Goal: Task Accomplishment & Management: Use online tool/utility

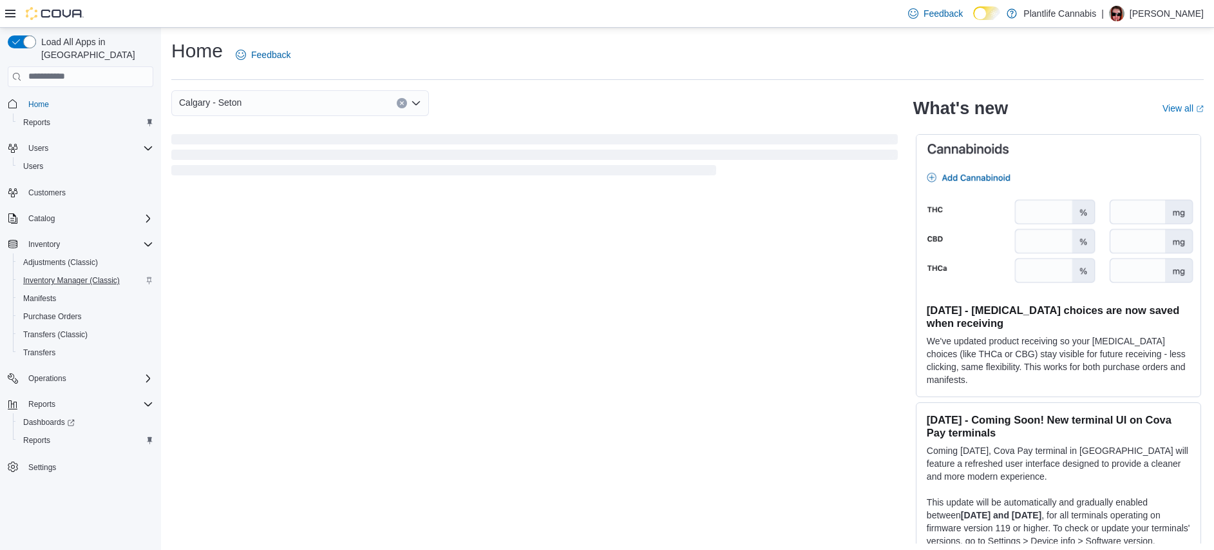
scroll to position [4, 0]
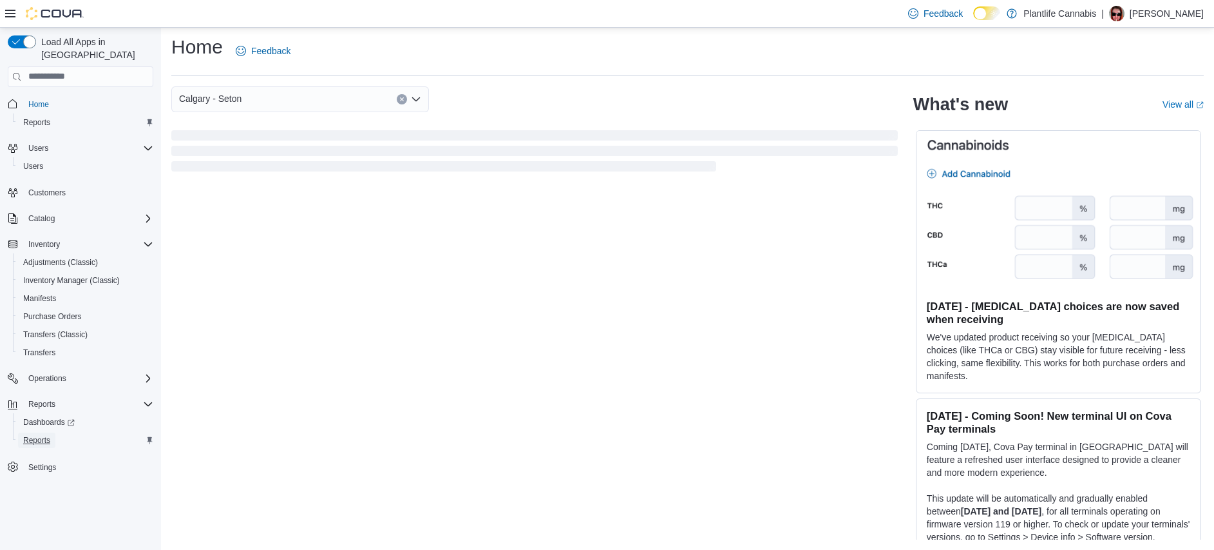
click at [48, 435] on span "Reports" at bounding box center [36, 440] width 27 height 10
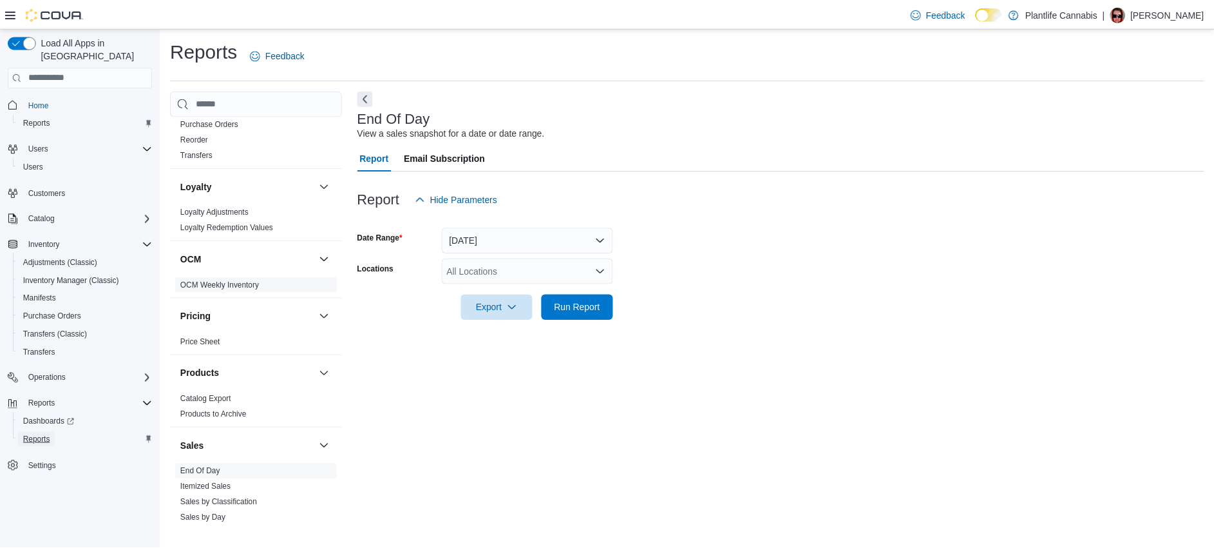
scroll to position [684, 0]
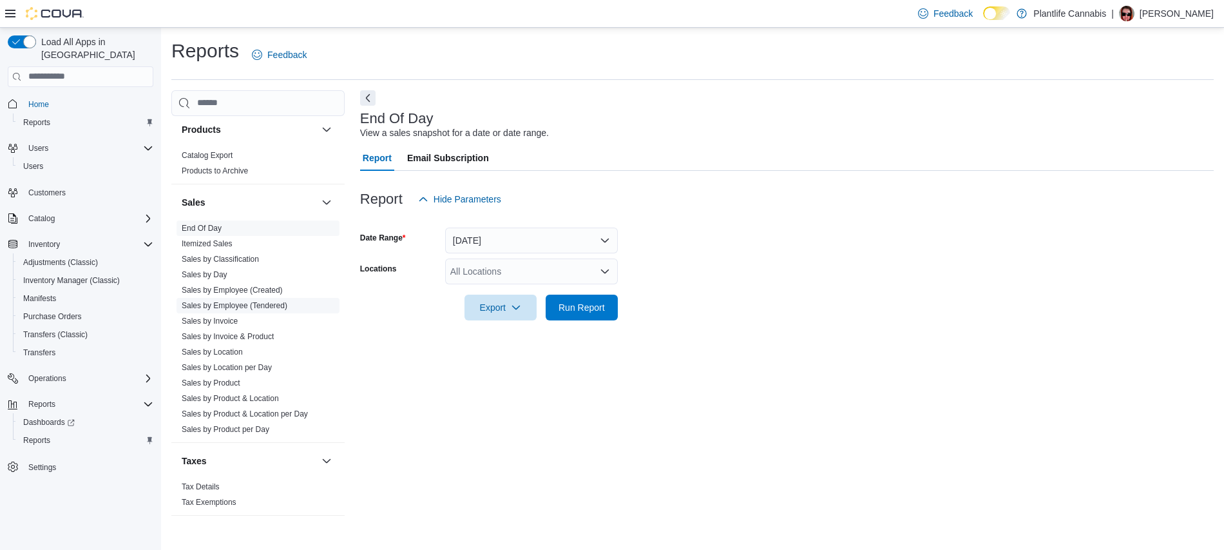
click at [287, 303] on link "Sales by Employee (Tendered)" at bounding box center [235, 305] width 106 height 9
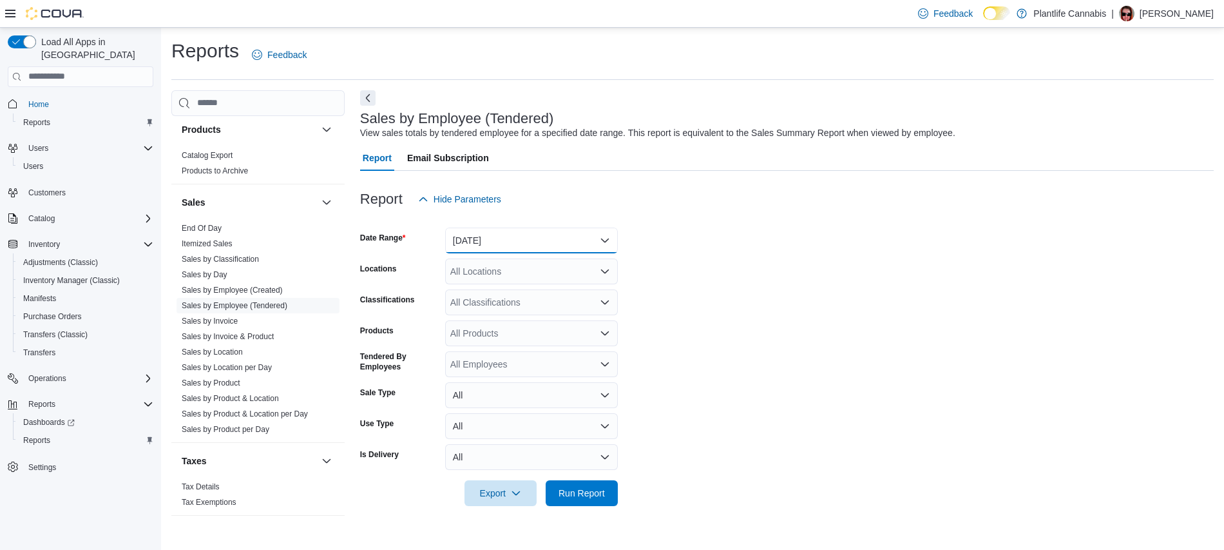
click at [482, 247] on button "[DATE]" at bounding box center [531, 240] width 173 height 26
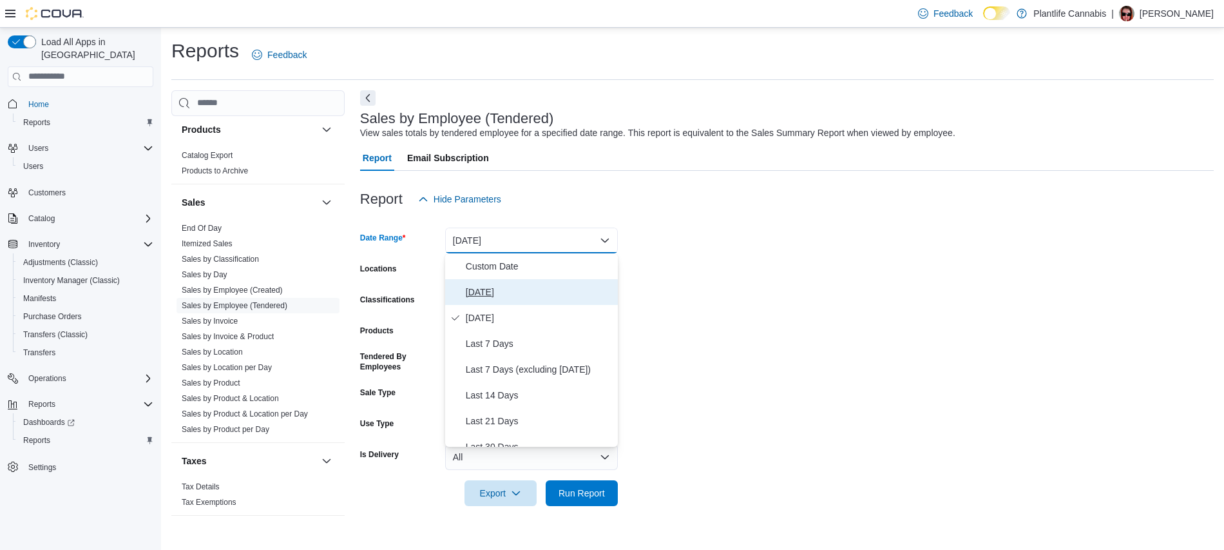
click at [483, 289] on span "[DATE]" at bounding box center [539, 291] width 147 height 15
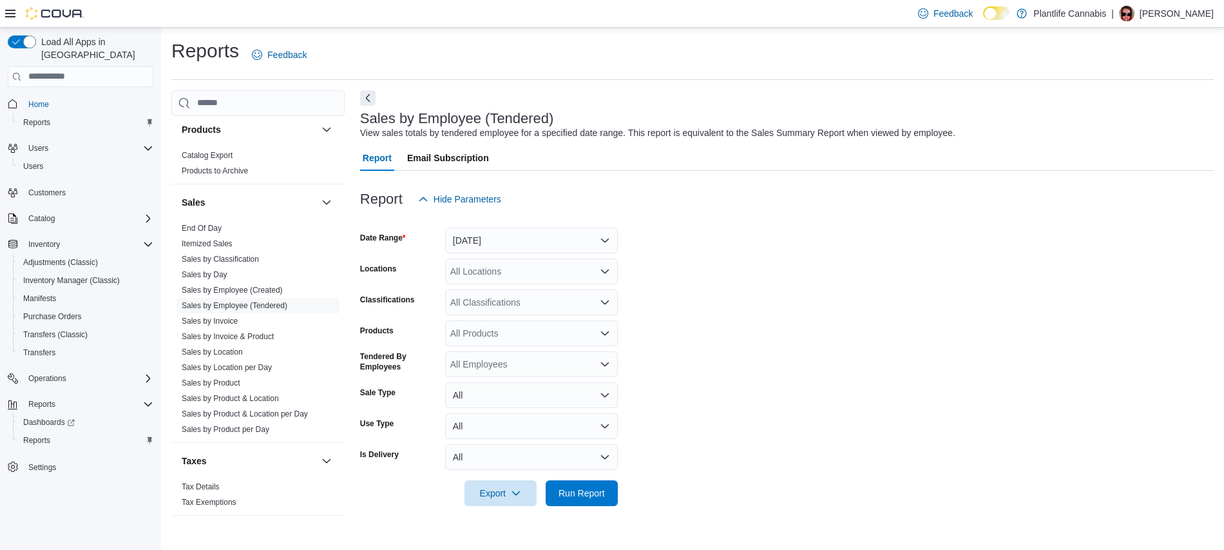
click at [484, 268] on div "All Locations" at bounding box center [531, 271] width 173 height 26
type input "***"
click at [531, 300] on button "Calgary - Seton" at bounding box center [531, 293] width 173 height 19
click at [759, 337] on form "Date Range [DATE] Locations [GEOGRAPHIC_DATA] - Seton Classifications All Class…" at bounding box center [787, 359] width 854 height 294
click at [602, 502] on span "Run Report" at bounding box center [581, 492] width 57 height 26
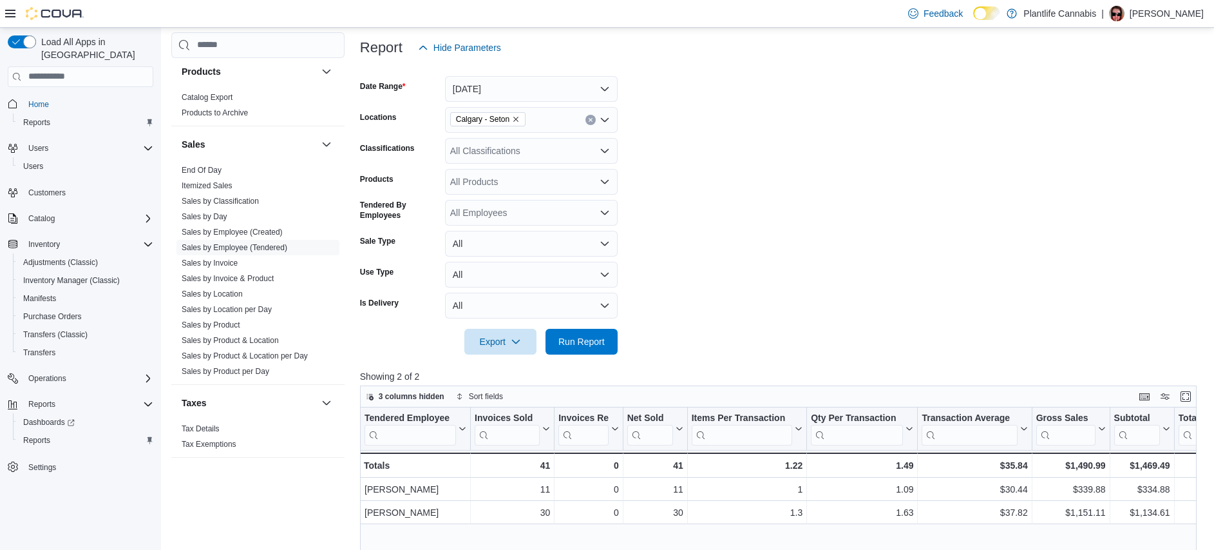
scroll to position [77, 0]
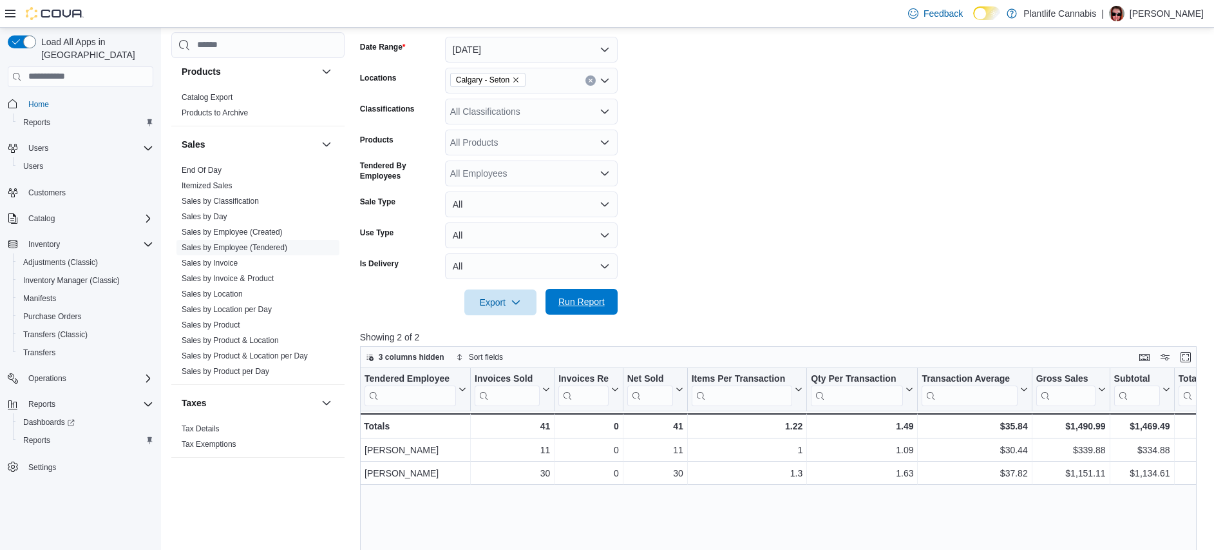
click at [578, 307] on span "Run Report" at bounding box center [582, 301] width 46 height 13
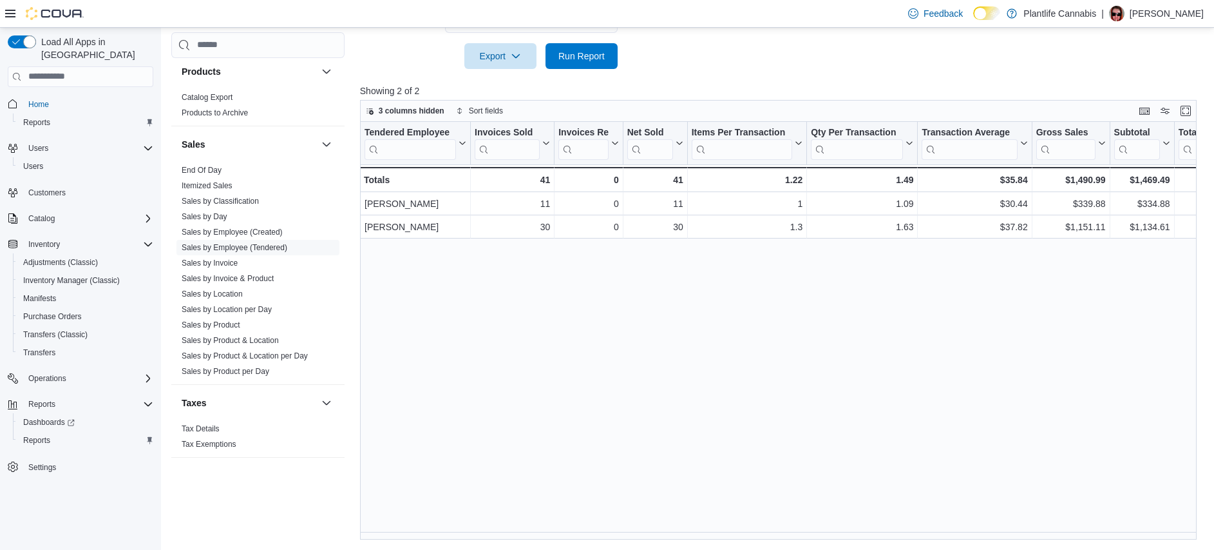
scroll to position [437, 0]
click at [602, 381] on div "Tendered Employee Click to view column header actions Invoices Sold Click to vi…" at bounding box center [782, 330] width 845 height 417
